Goal: Information Seeking & Learning: Find specific page/section

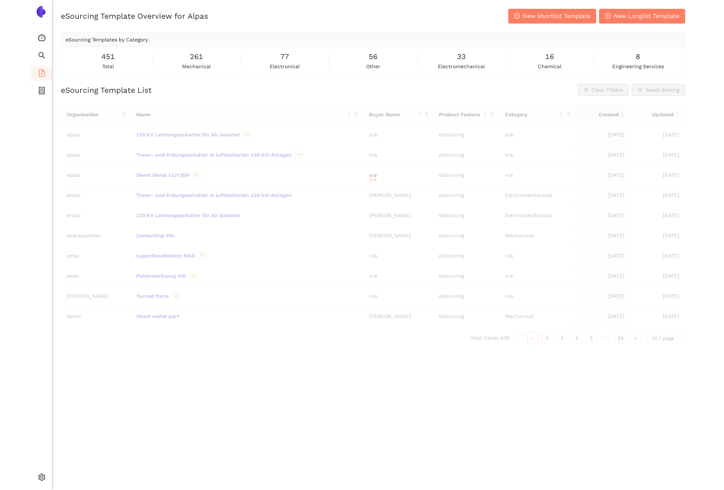
scroll to position [2, 0]
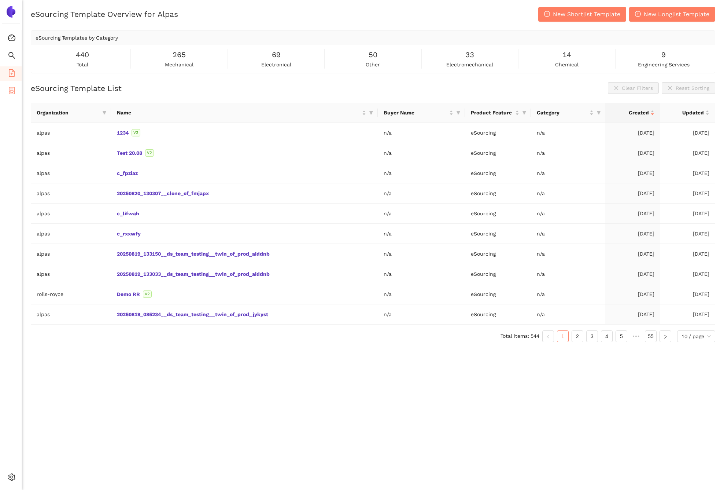
click at [16, 92] on li "eSourcing Projects" at bounding box center [11, 91] width 22 height 15
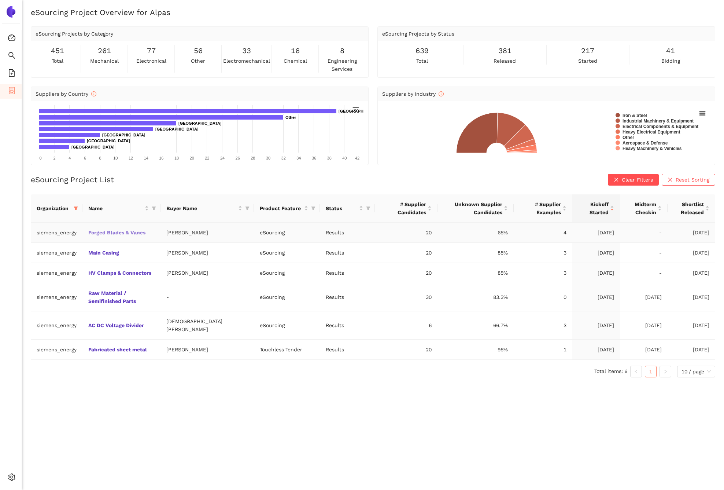
click at [0, 0] on link "Forged Blades & Vanes" at bounding box center [0, 0] width 0 height 0
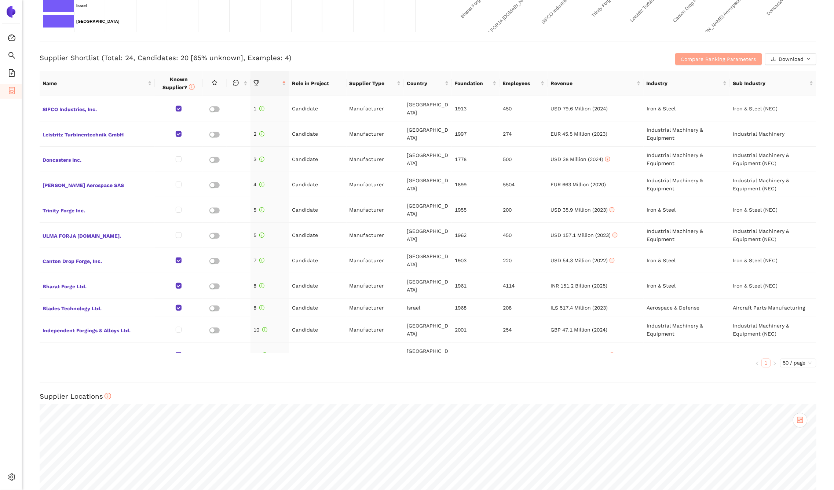
click at [664, 61] on span "Compare Ranking Parameters" at bounding box center [718, 59] width 75 height 8
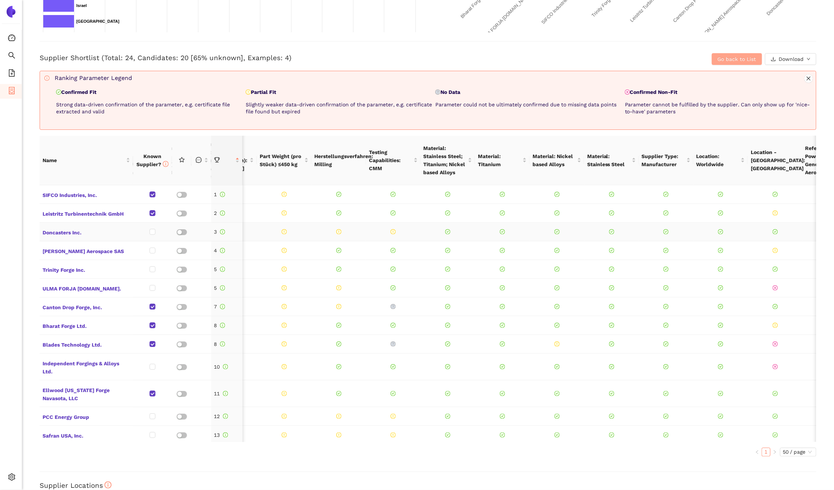
scroll to position [0, 33]
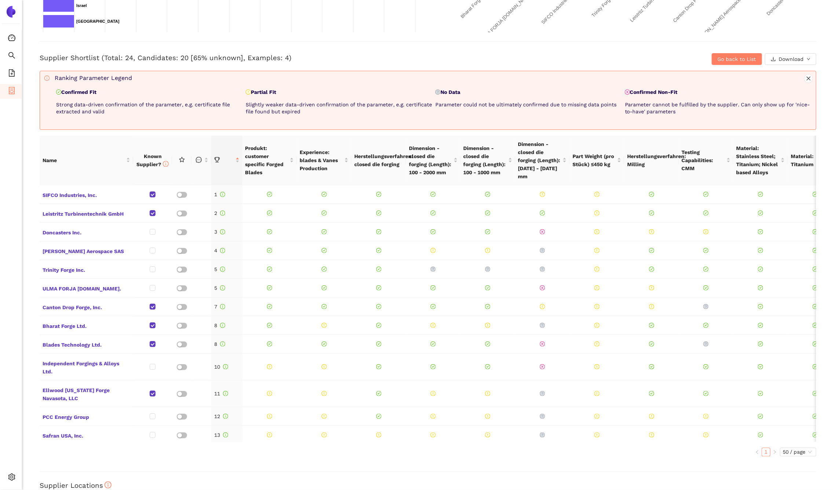
click at [11, 89] on icon "container" at bounding box center [11, 90] width 7 height 7
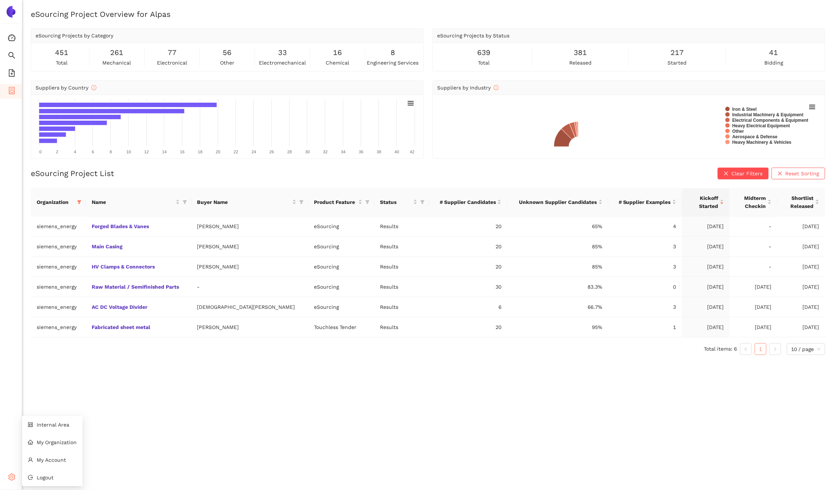
click at [13, 478] on icon at bounding box center [14, 478] width 4 height 0
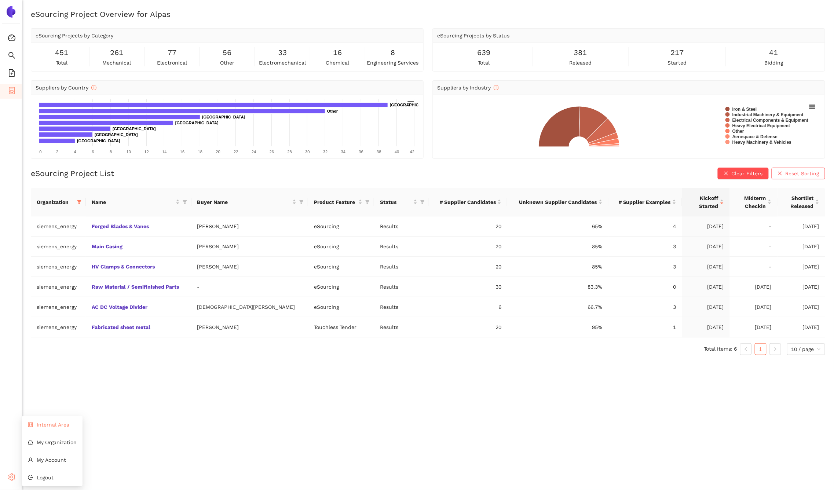
click at [59, 428] on li "Internal Area" at bounding box center [52, 424] width 60 height 15
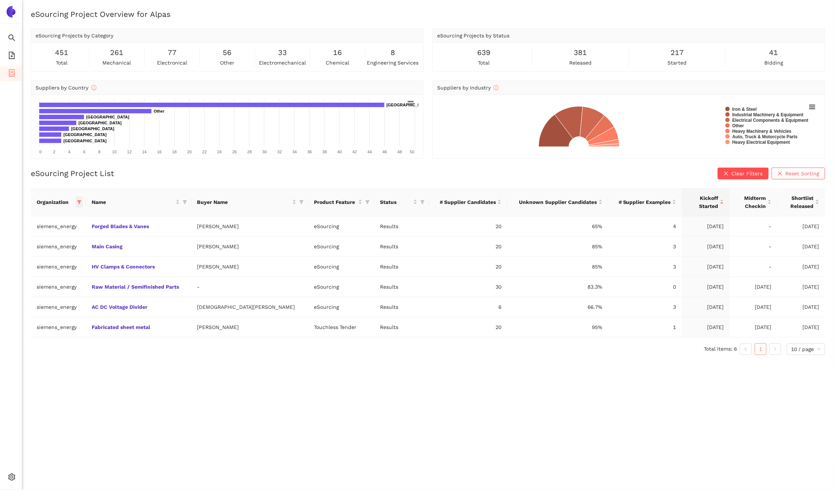
click at [81, 201] on icon "filter" at bounding box center [79, 202] width 4 height 4
click at [30, 332] on span "Reset" at bounding box center [29, 331] width 14 height 8
checkbox input "false"
click at [88, 332] on span "OK" at bounding box center [91, 331] width 7 height 8
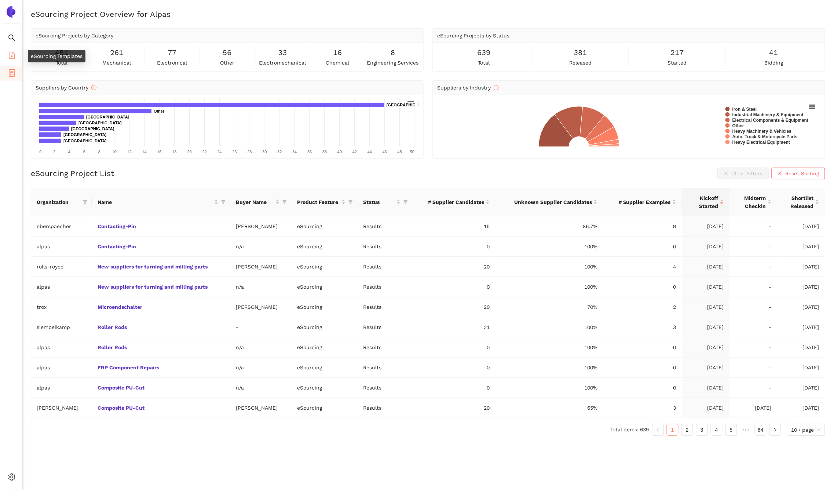
click at [12, 56] on icon "file-add" at bounding box center [11, 55] width 7 height 7
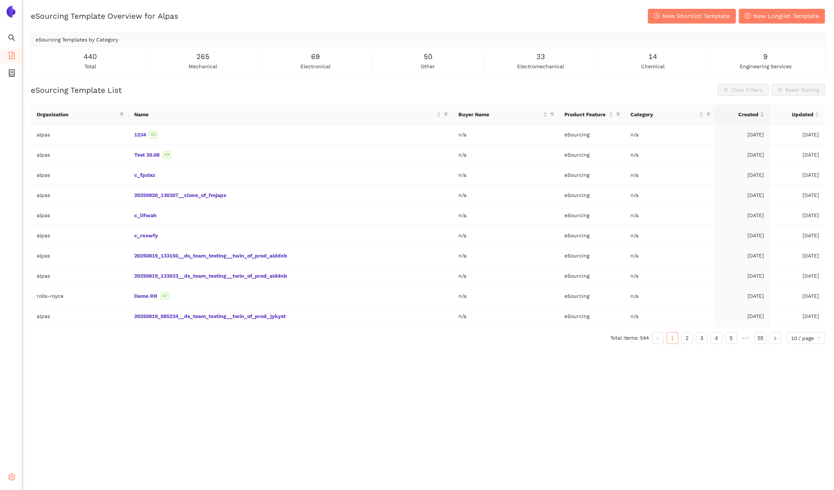
click at [14, 471] on span "setting" at bounding box center [11, 478] width 7 height 15
click at [51, 442] on span "My Organization" at bounding box center [57, 442] width 40 height 6
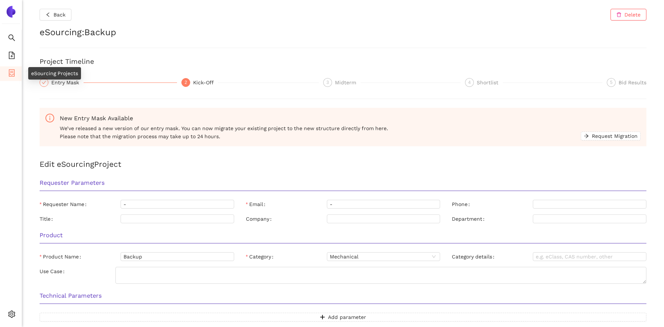
click at [10, 71] on icon "container" at bounding box center [11, 72] width 7 height 7
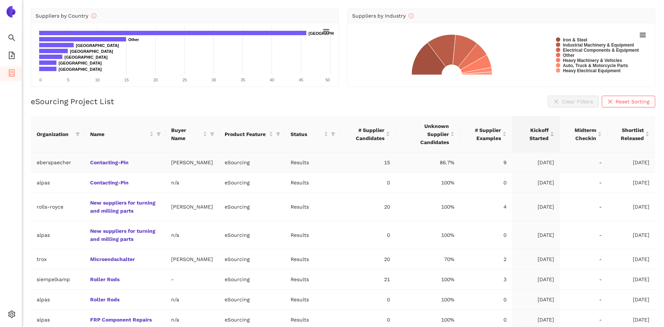
scroll to position [82, 0]
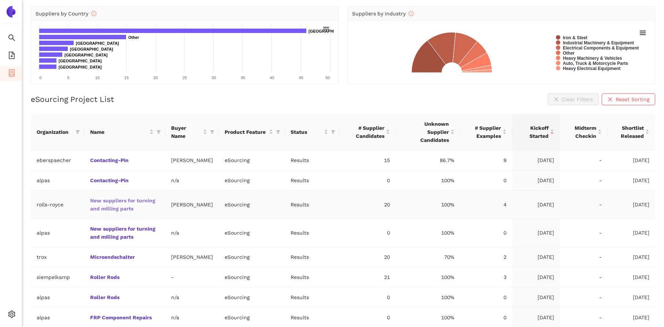
click at [0, 0] on link "New suppliers for turning and milling parts" at bounding box center [0, 0] width 0 height 0
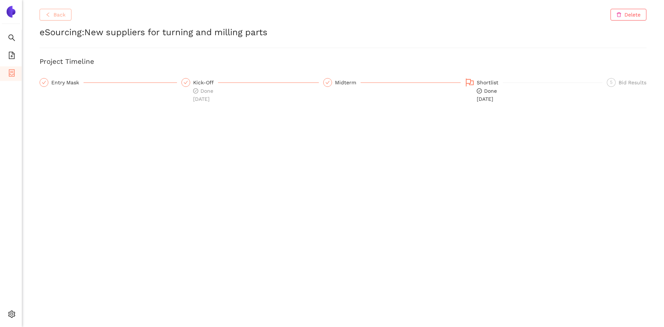
click at [52, 16] on button "Back" at bounding box center [56, 15] width 32 height 12
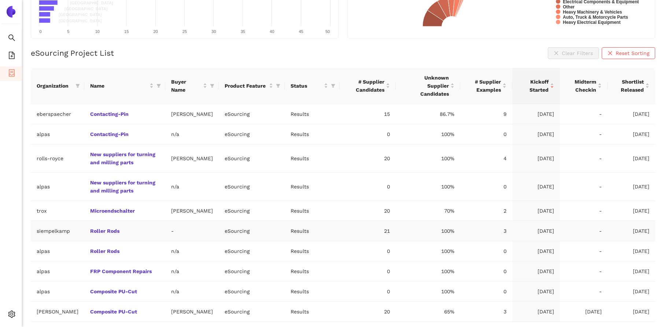
scroll to position [152, 0]
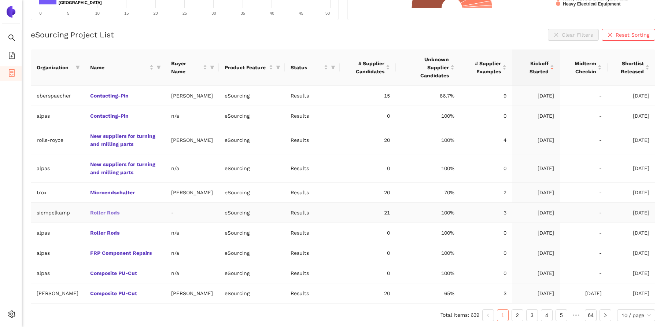
click at [0, 0] on link "Roller Rods" at bounding box center [0, 0] width 0 height 0
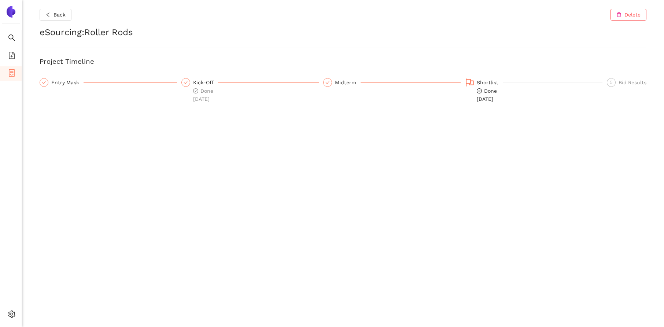
click at [60, 21] on div "Back Delete eSourcing : Roller Rods Project Timeline Entry Mask Kick-Off Done 2…" at bounding box center [343, 163] width 642 height 327
click at [58, 16] on span "Back" at bounding box center [60, 15] width 12 height 8
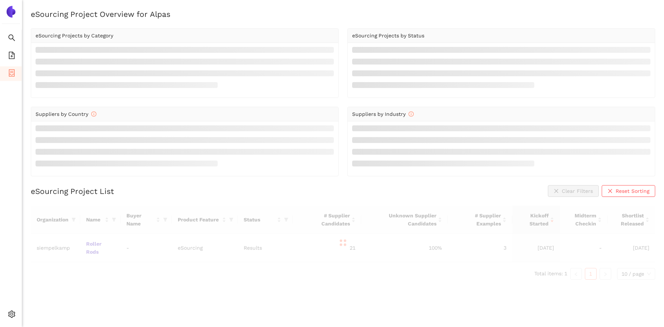
scroll to position [9, 0]
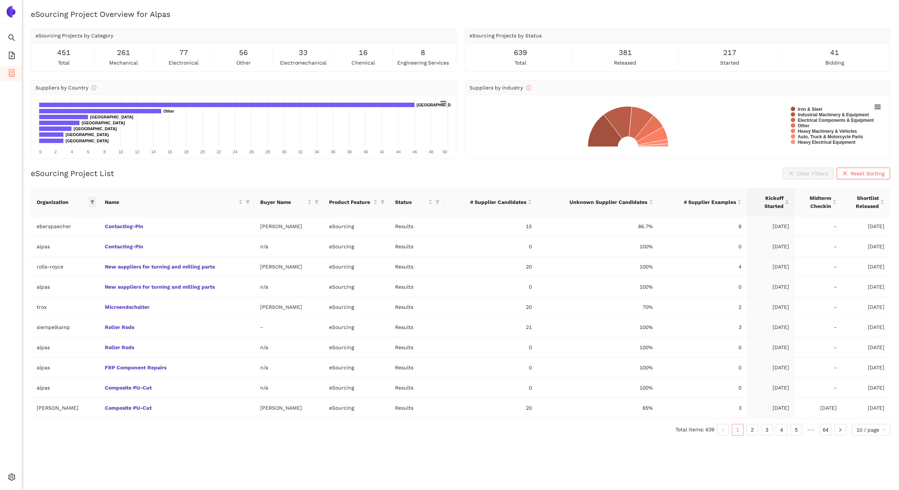
click at [90, 205] on span at bounding box center [92, 201] width 7 height 11
click at [73, 220] on input "text" at bounding box center [65, 218] width 64 height 8
type input "sie"
click at [74, 233] on span "siemens_energy" at bounding box center [55, 235] width 64 height 8
checkbox input "true"
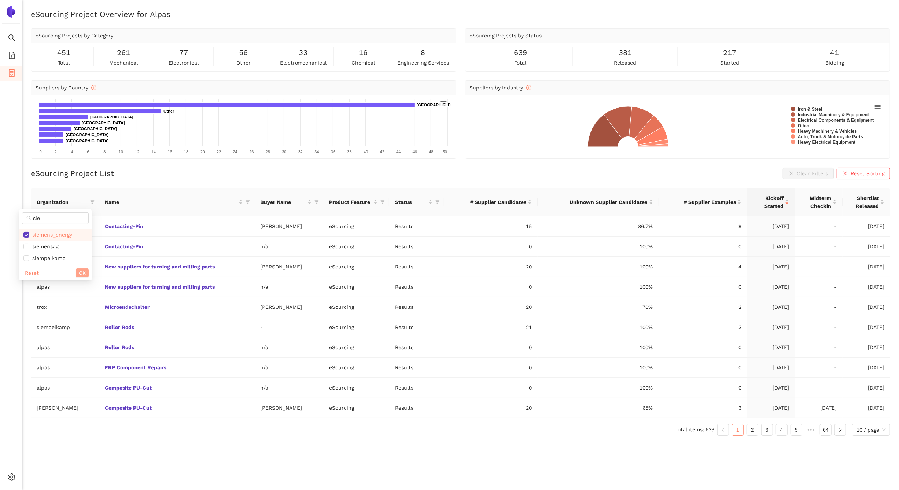
click at [80, 275] on span "OK" at bounding box center [82, 273] width 7 height 8
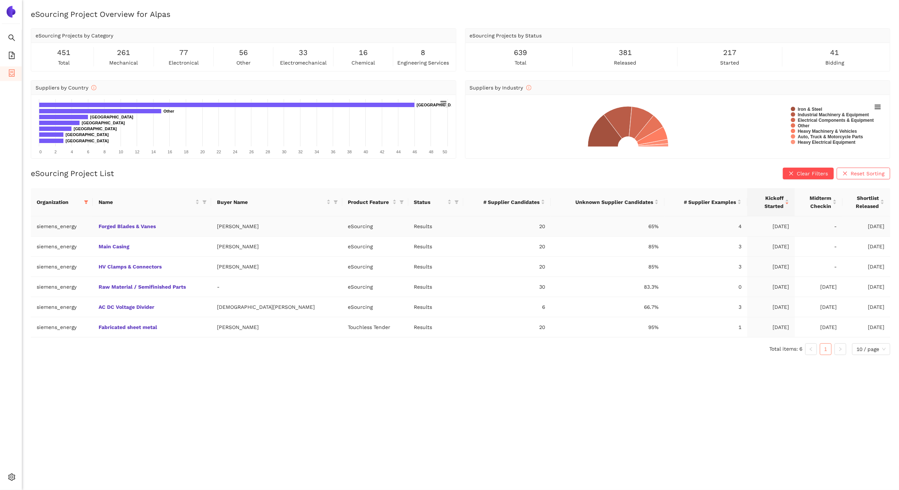
drag, startPoint x: 196, startPoint y: 227, endPoint x: 106, endPoint y: 230, distance: 90.6
click at [106, 230] on td "Forged Blades & Vanes" at bounding box center [152, 226] width 118 height 20
drag, startPoint x: 104, startPoint y: 229, endPoint x: 166, endPoint y: 228, distance: 62.0
click at [166, 228] on td "Forged Blades & Vanes" at bounding box center [152, 226] width 118 height 20
copy link "Forged Blades & Vanes"
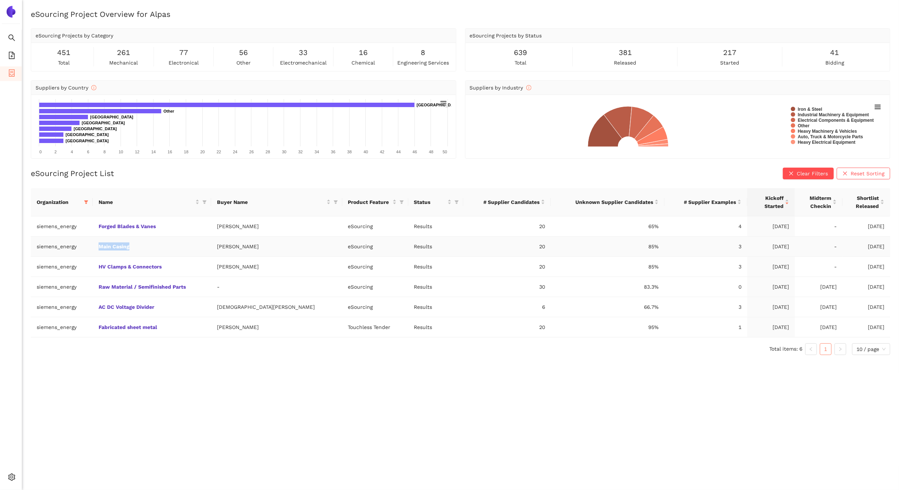
drag, startPoint x: 102, startPoint y: 247, endPoint x: 147, endPoint y: 247, distance: 44.4
click at [147, 247] on td "Main Casing" at bounding box center [152, 246] width 118 height 20
copy link "Main Casing"
click at [0, 0] on link "HV Clamps & Connectors" at bounding box center [0, 0] width 0 height 0
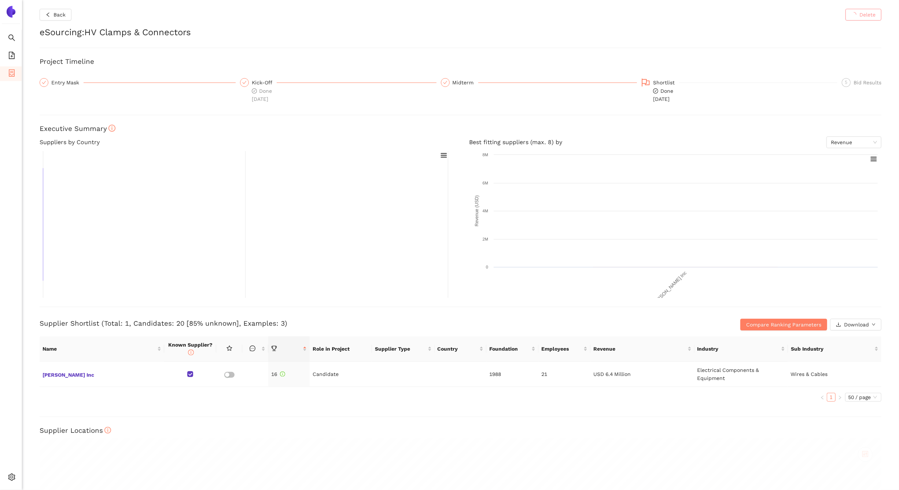
click at [174, 269] on rect at bounding box center [246, 224] width 412 height 147
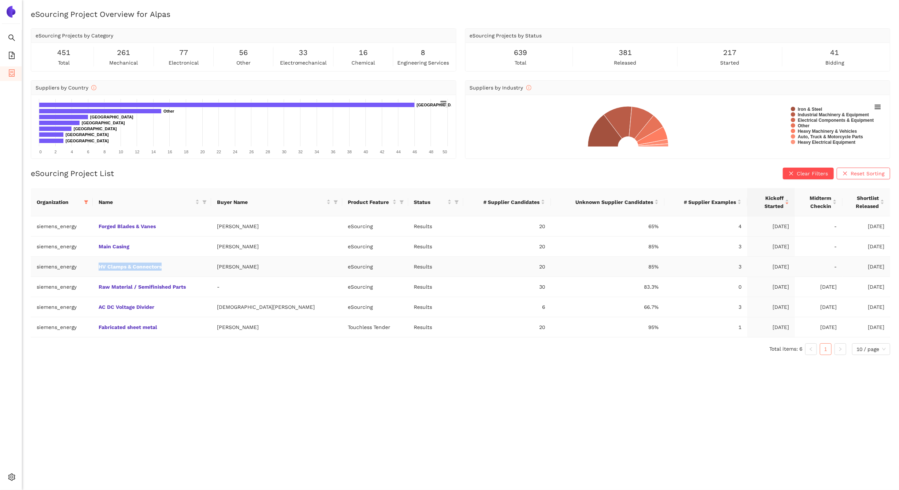
drag, startPoint x: 180, startPoint y: 268, endPoint x: 106, endPoint y: 268, distance: 74.0
click at [106, 268] on td "HV Clamps & Connectors" at bounding box center [152, 267] width 118 height 20
copy link "HV Clamps & Connectors"
drag, startPoint x: 213, startPoint y: 288, endPoint x: 106, endPoint y: 286, distance: 106.7
click at [106, 287] on td "Raw Material / Semifinished Parts" at bounding box center [152, 287] width 118 height 20
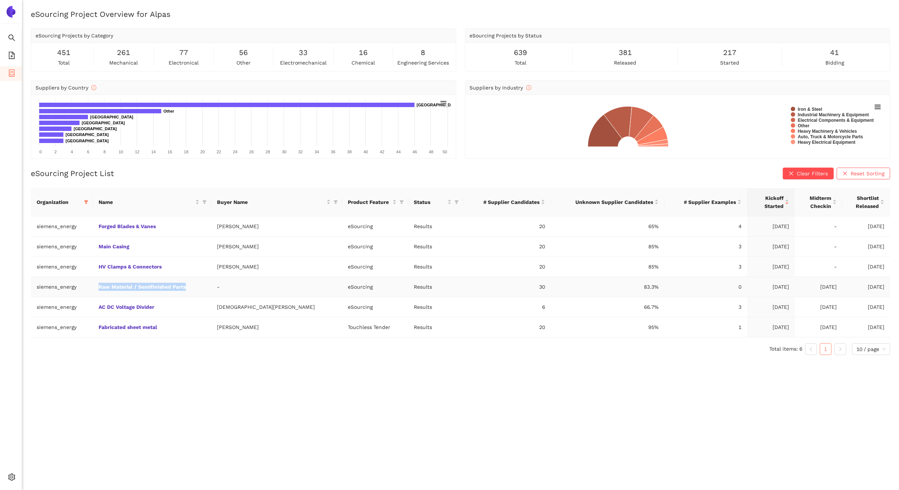
copy link "Raw Material / Semifinished Parts"
